Goal: Transaction & Acquisition: Register for event/course

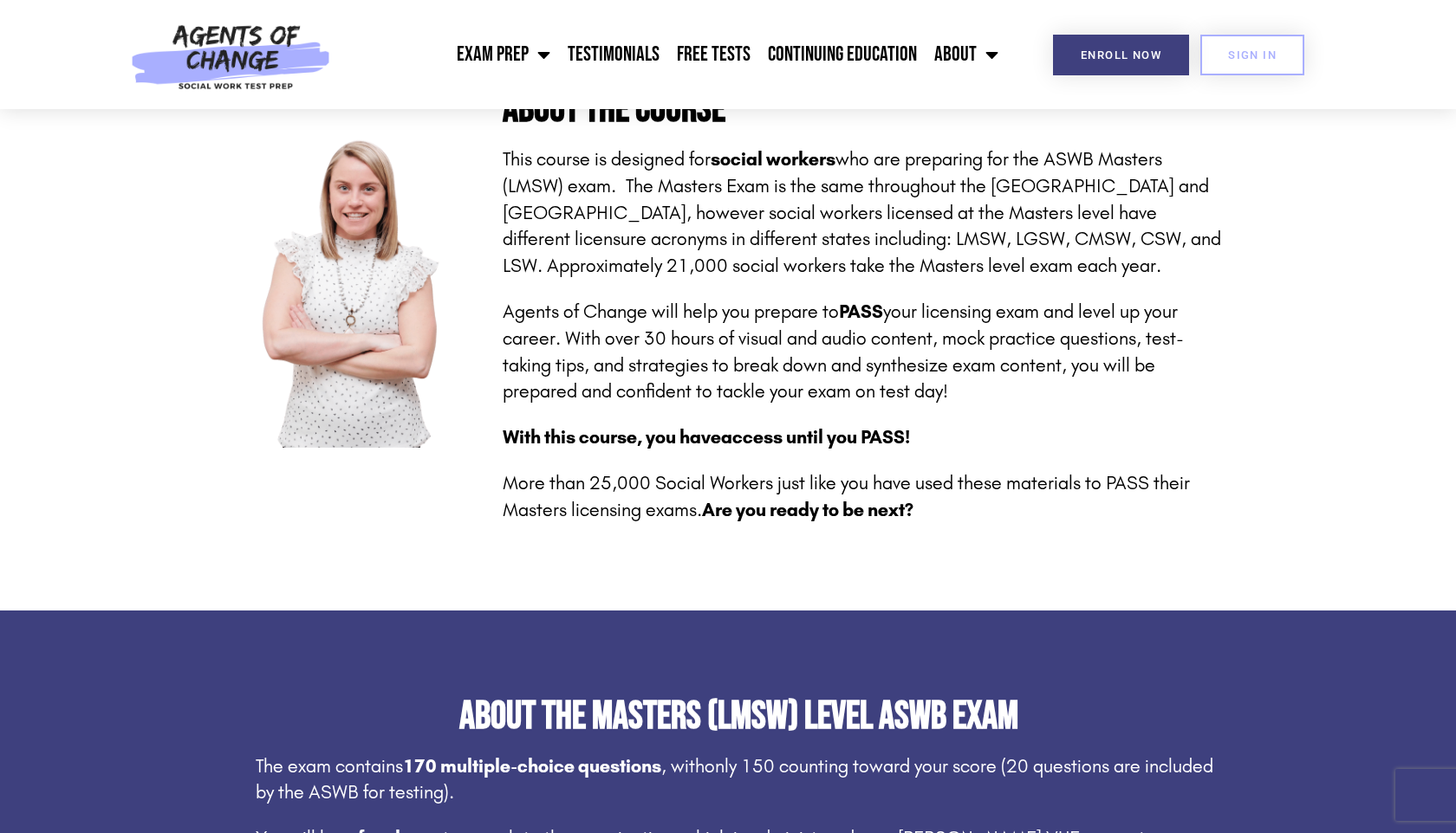
scroll to position [406, 0]
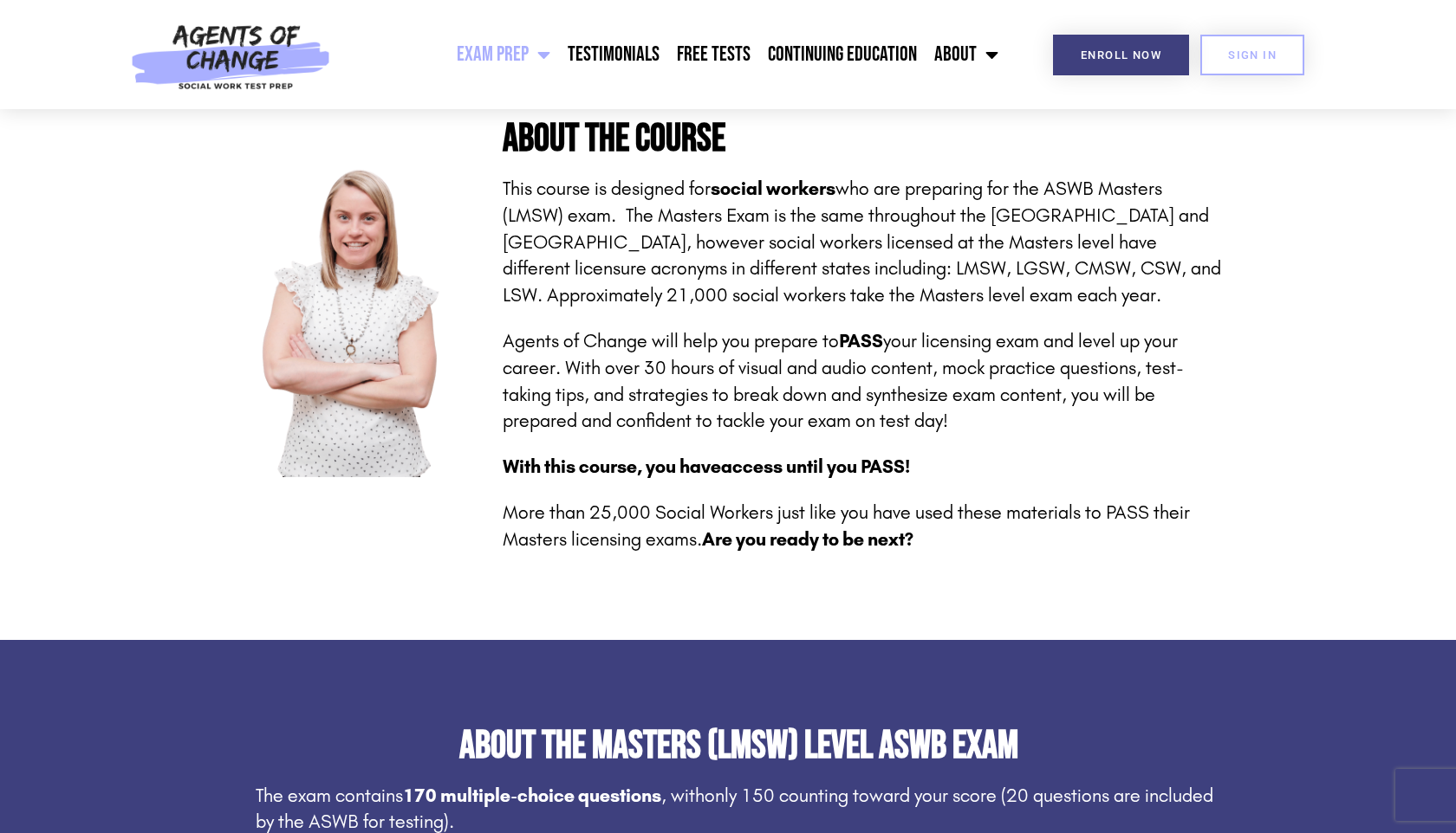
click at [518, 69] on link "Exam Prep" at bounding box center [503, 54] width 110 height 43
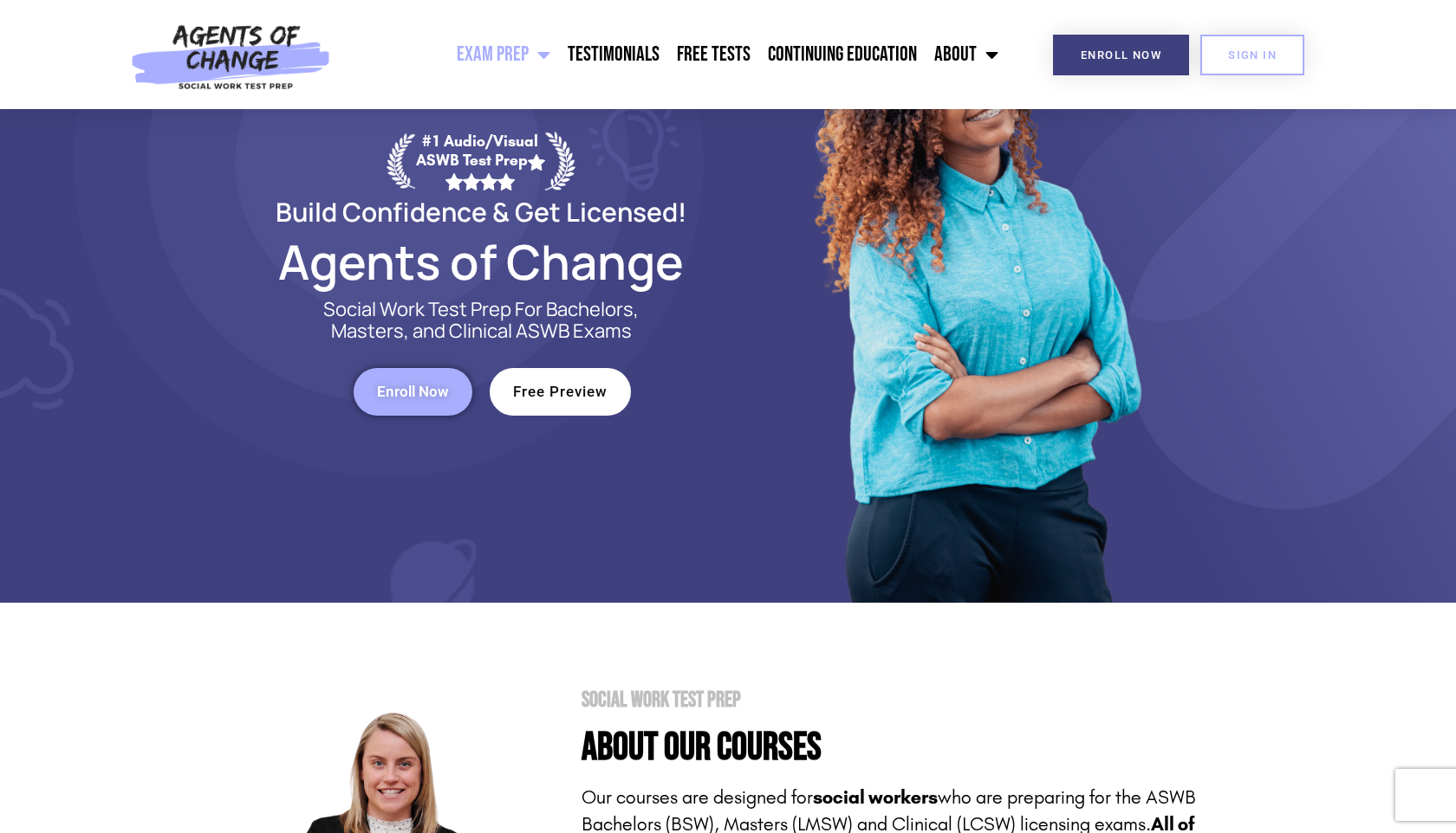
scroll to position [159, 0]
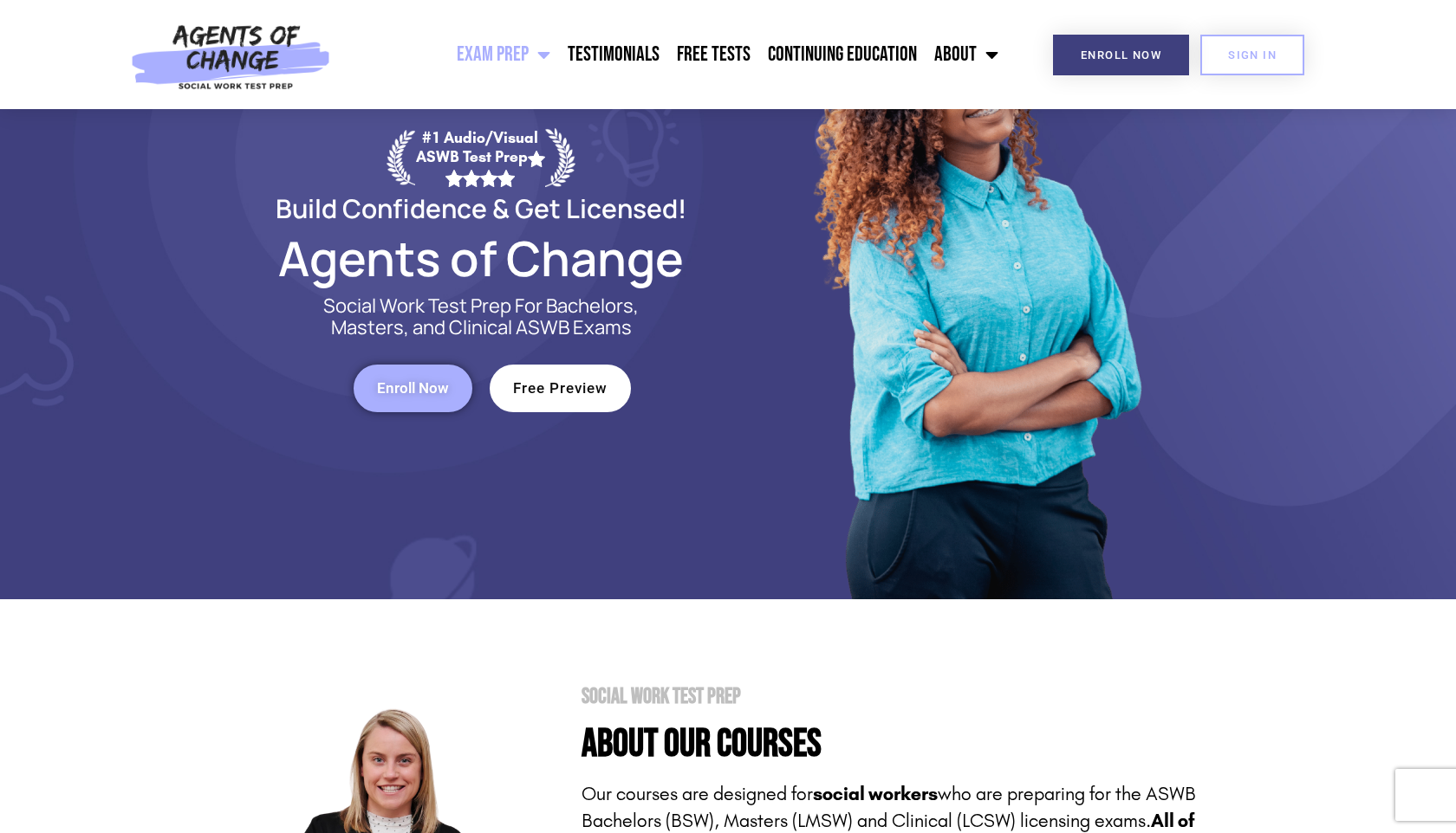
click at [433, 381] on span "Enroll Now" at bounding box center [413, 387] width 72 height 14
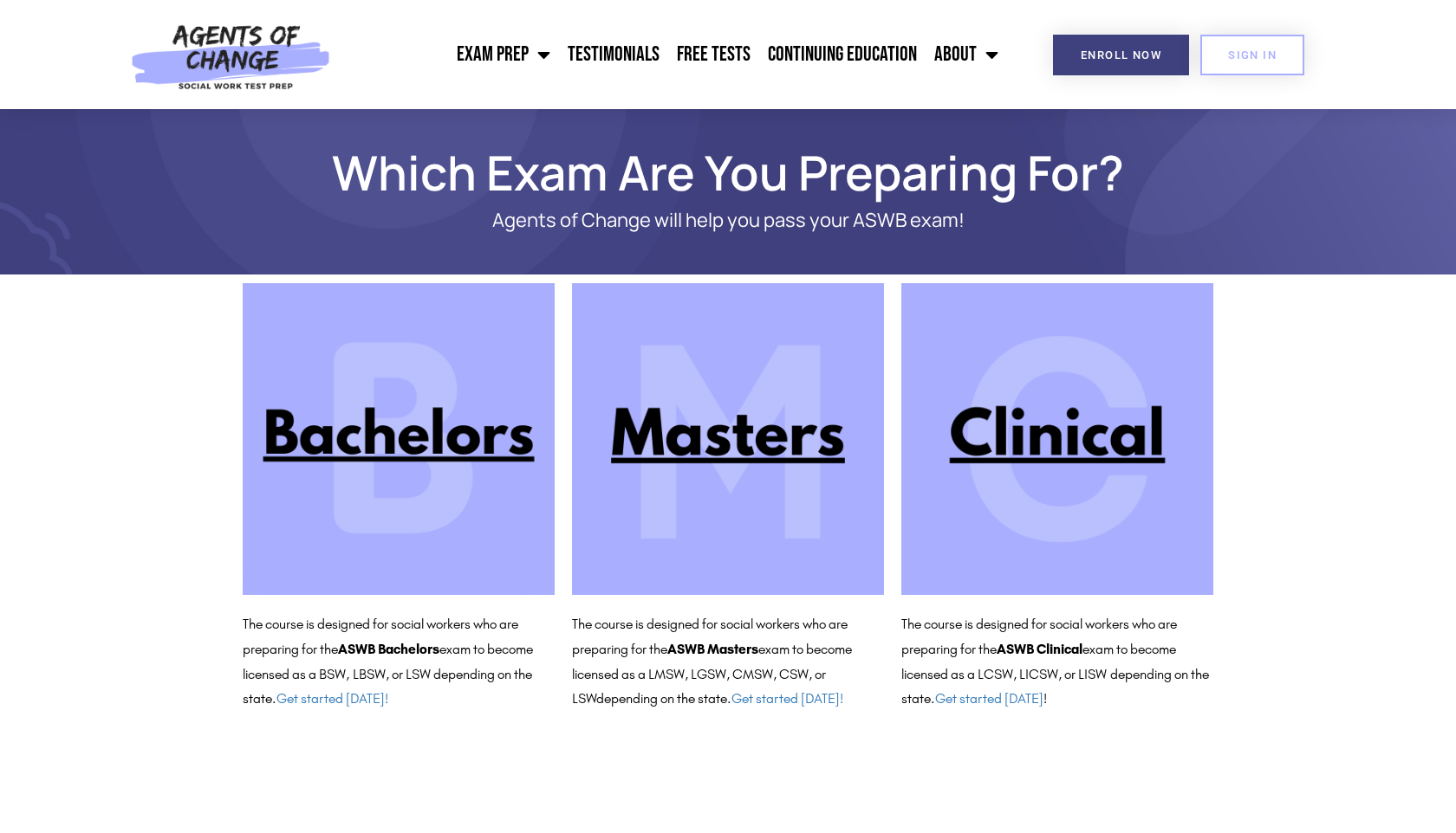
click at [629, 422] on img at bounding box center [728, 440] width 312 height 312
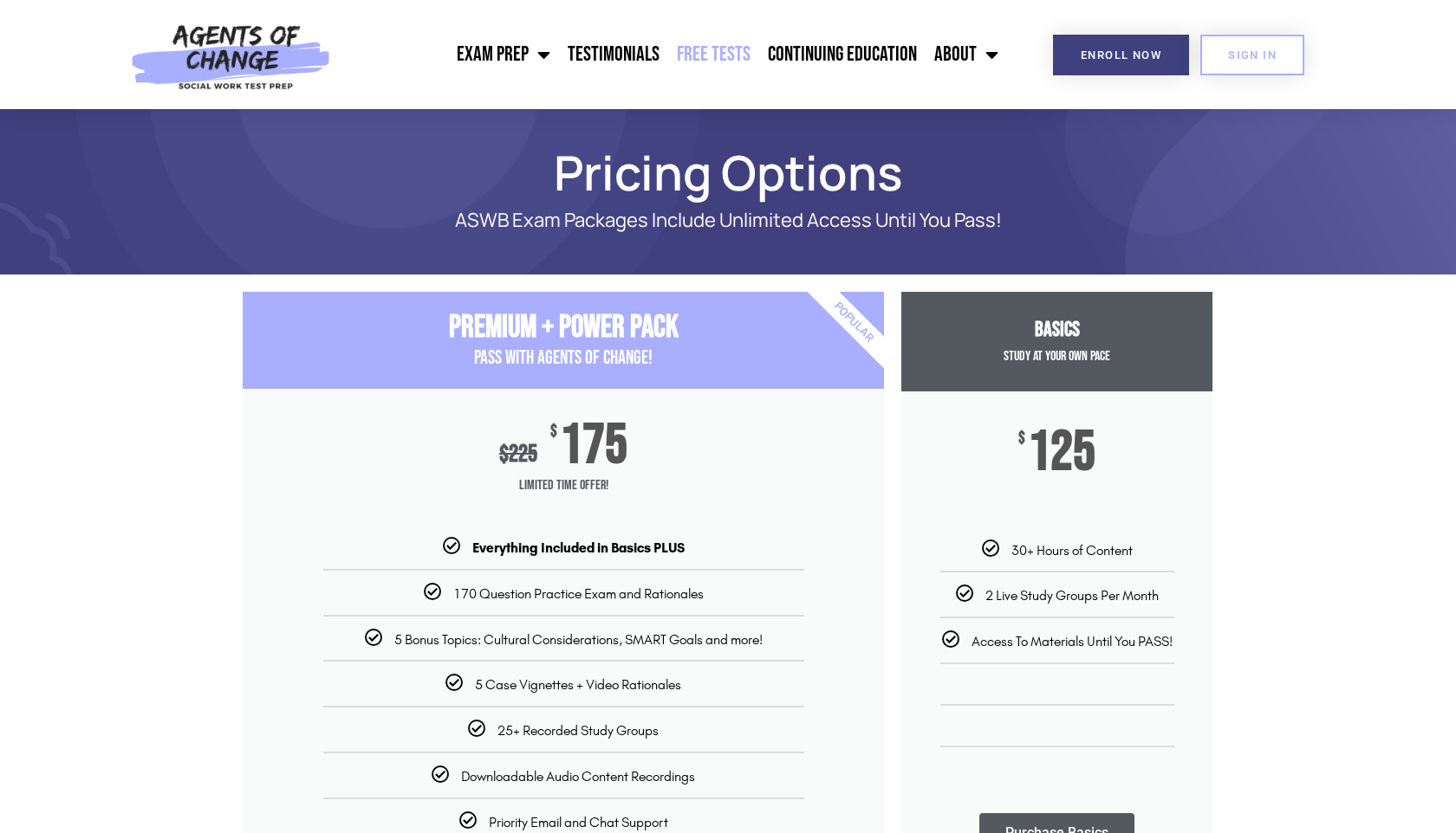
click at [728, 39] on link "Free Tests" at bounding box center [713, 54] width 91 height 43
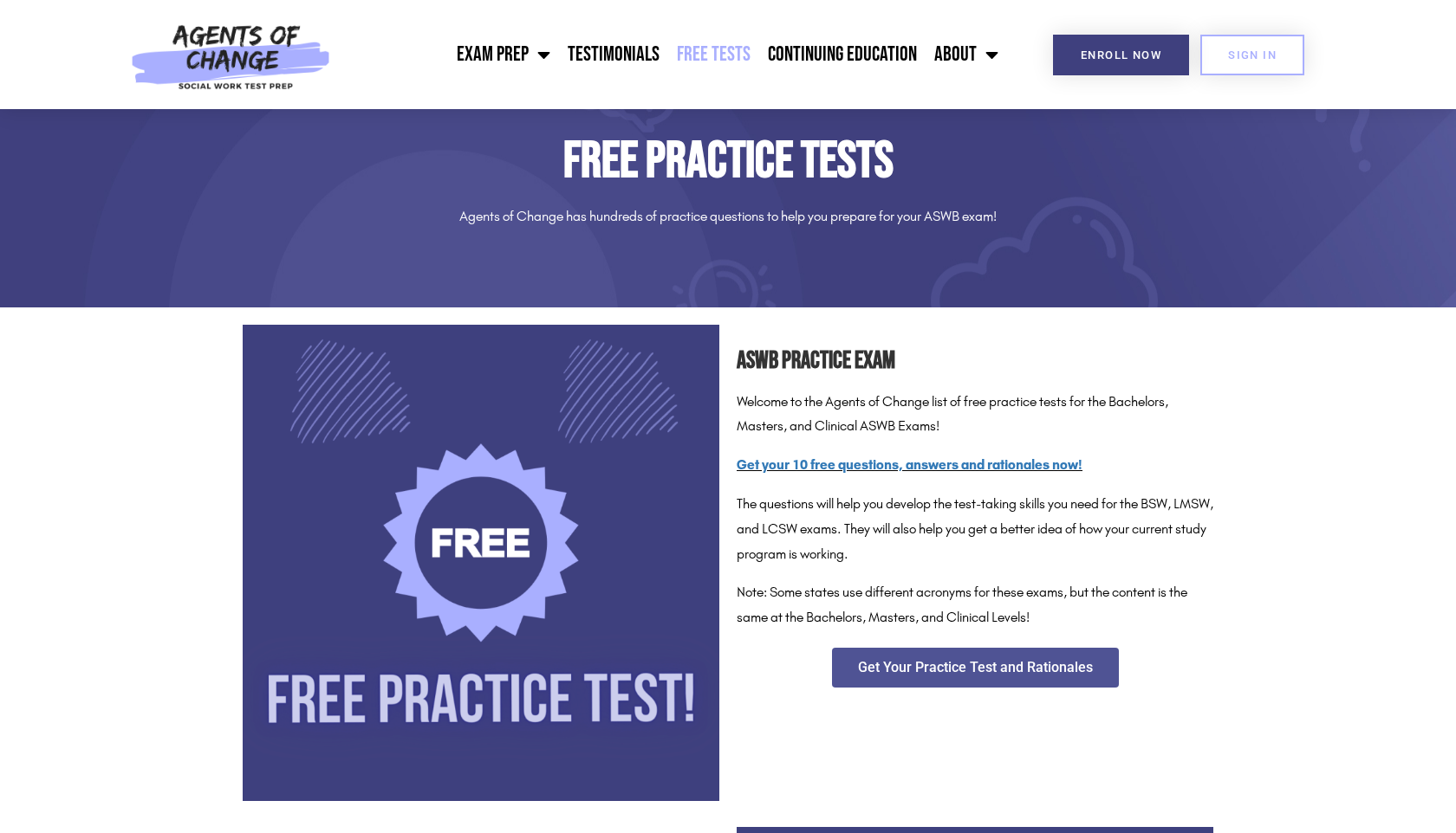
scroll to position [54, 0]
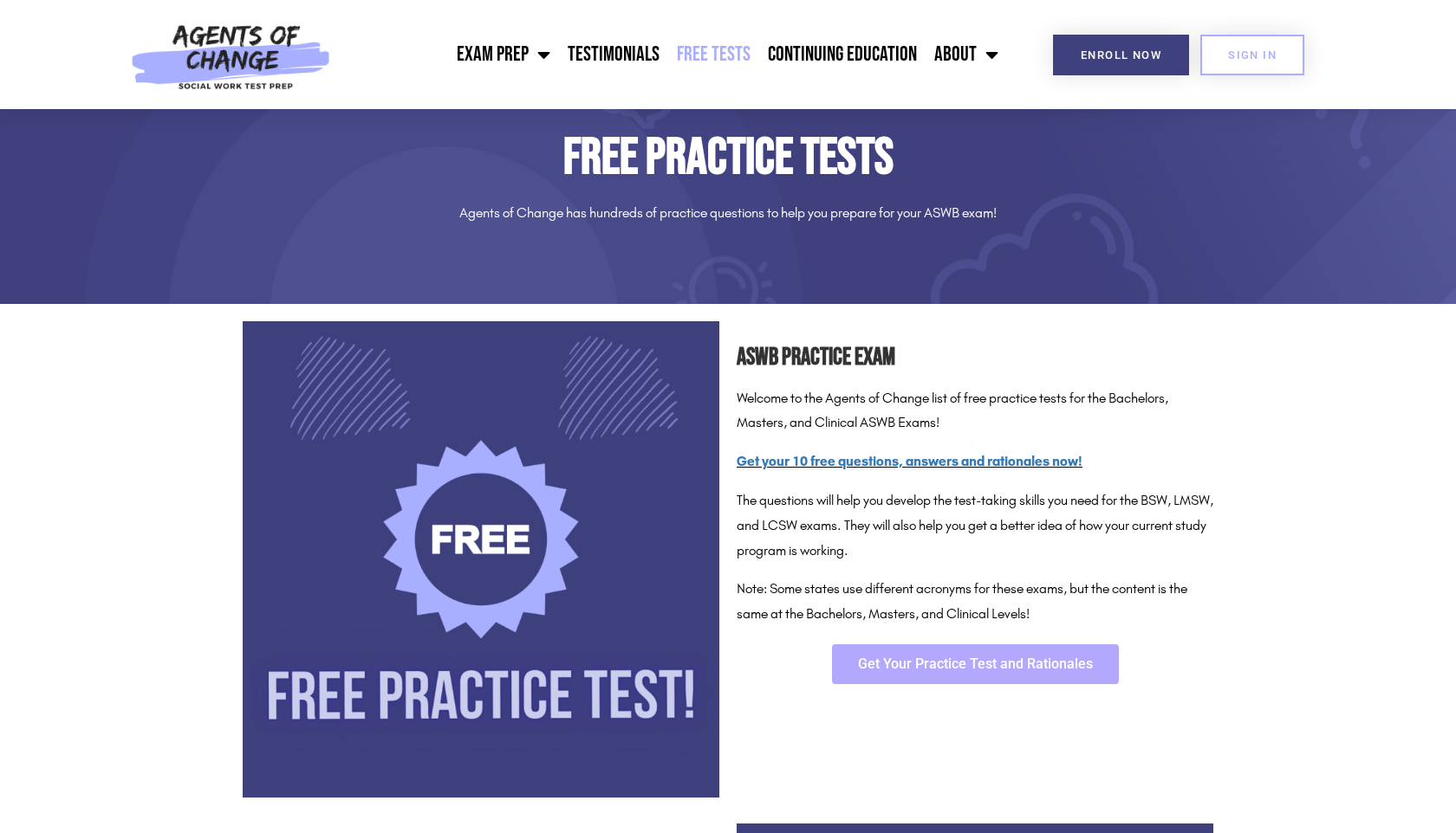
click at [897, 660] on span "Get Your Practice Test and Rationales" at bounding box center [975, 664] width 235 height 14
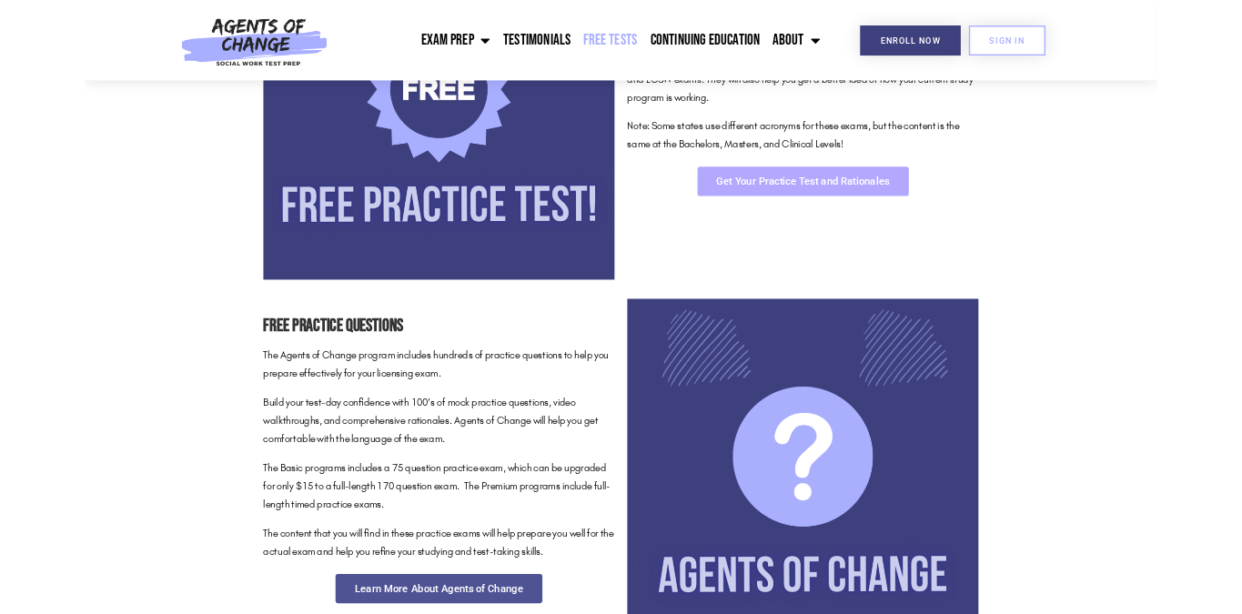
scroll to position [547, 0]
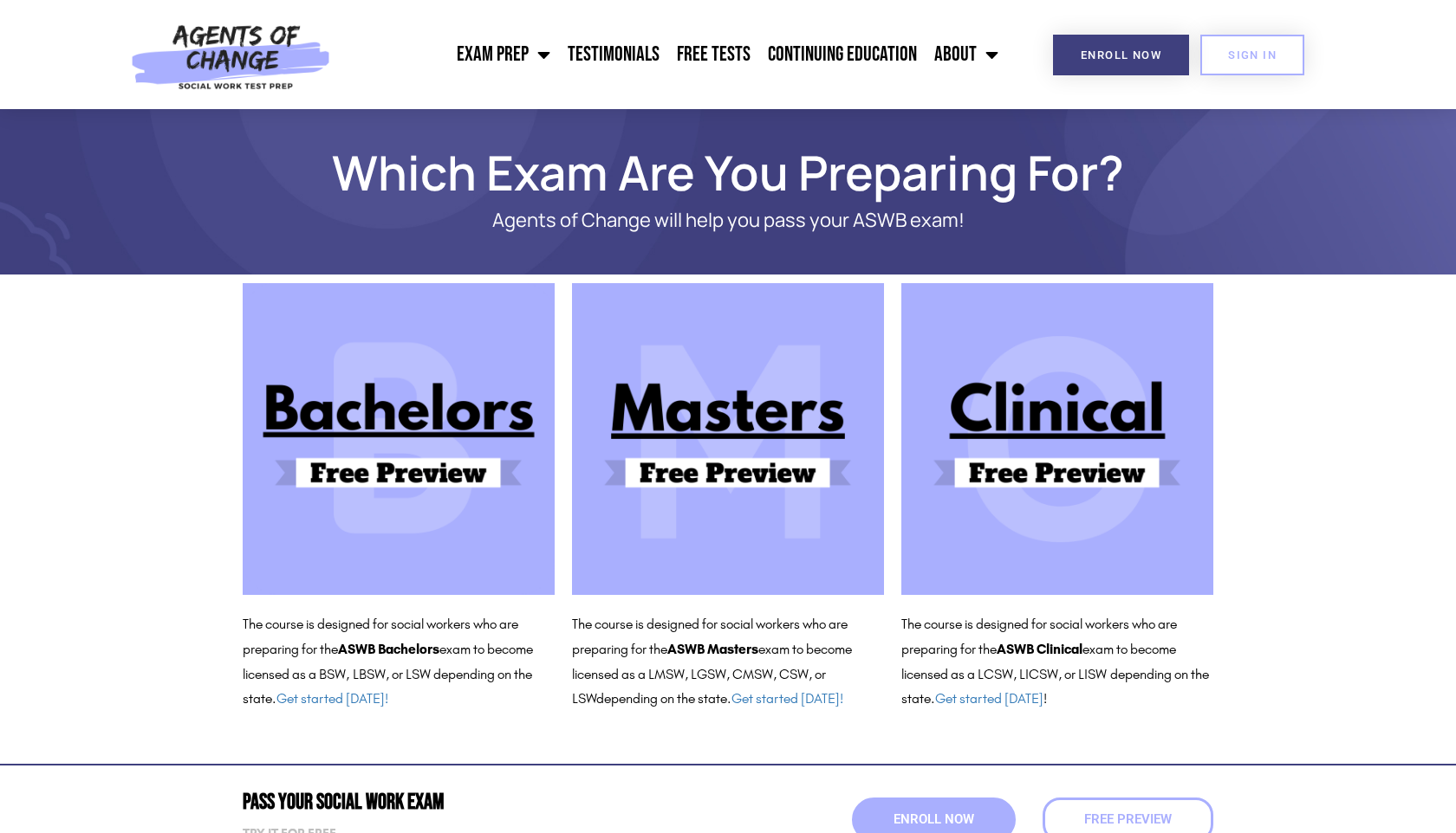
click at [740, 472] on img at bounding box center [728, 440] width 312 height 312
